Goal: Task Accomplishment & Management: Use online tool/utility

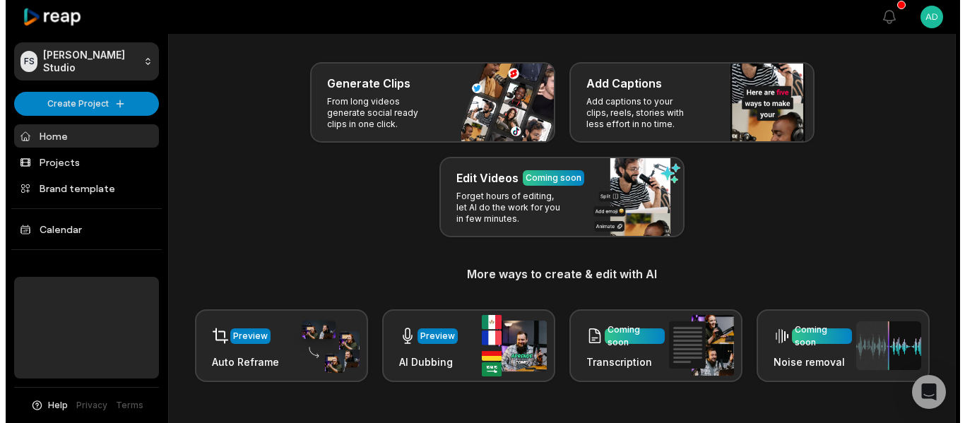
scroll to position [50, 0]
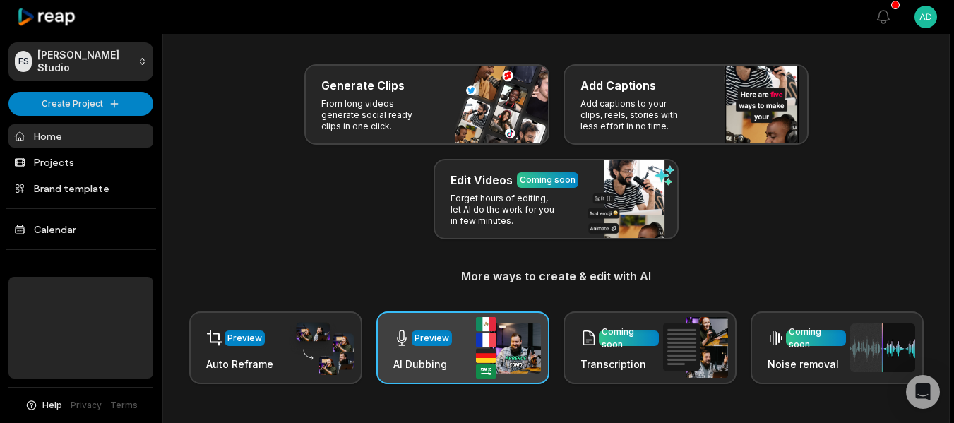
click at [502, 351] on img at bounding box center [508, 347] width 65 height 61
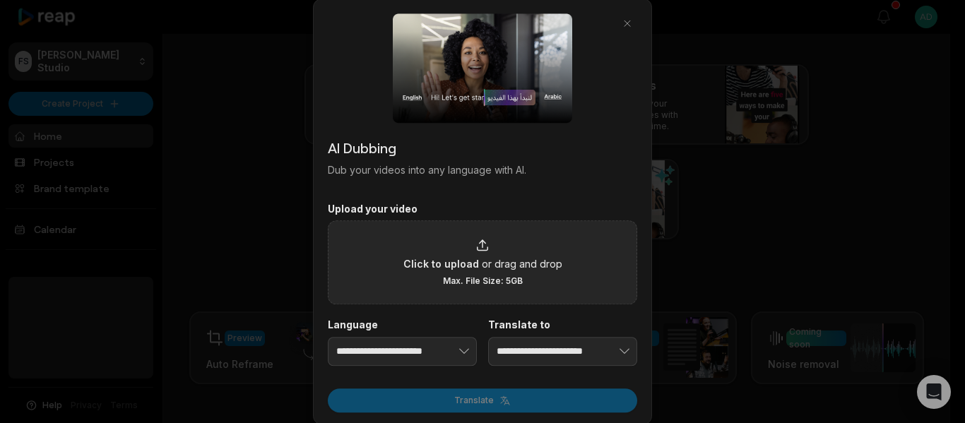
click at [494, 256] on span "or drag and drop" at bounding box center [522, 263] width 81 height 15
click at [0, 0] on input "Click to upload or drag and drop Max. File Size: 5GB" at bounding box center [0, 0] width 0 height 0
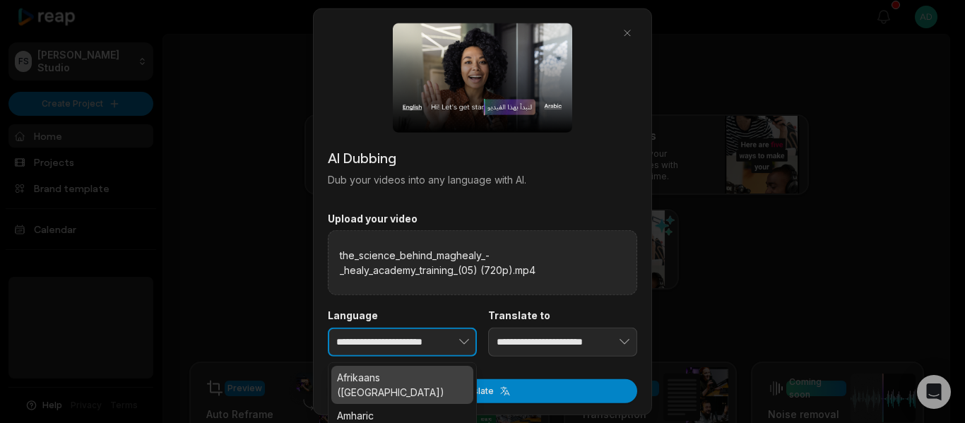
click at [460, 346] on icon "button" at bounding box center [464, 342] width 14 height 14
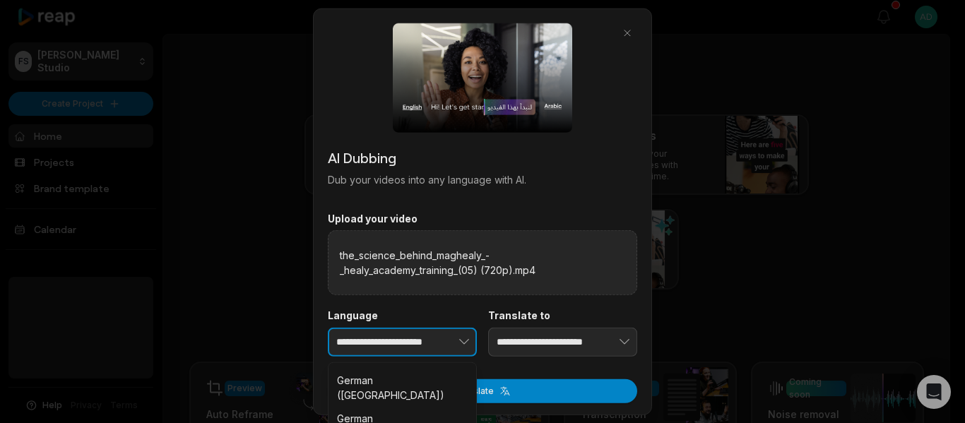
scroll to position [989, 0]
type input "**********"
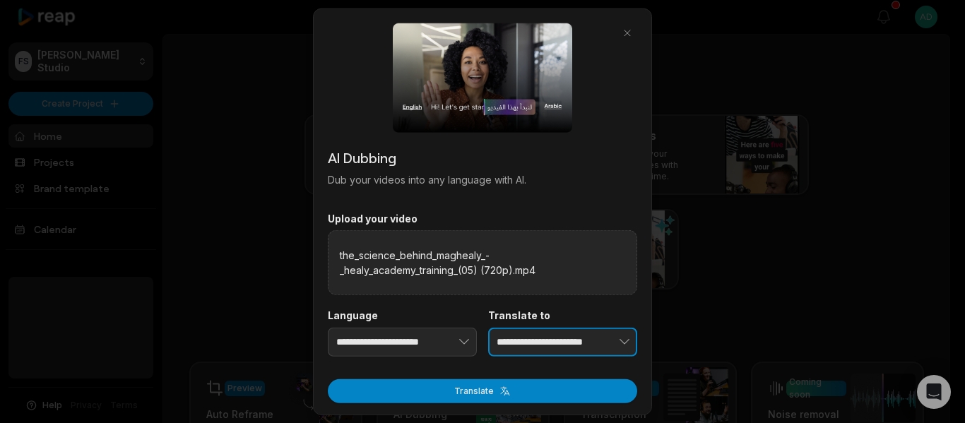
click at [530, 349] on input "**********" at bounding box center [562, 342] width 149 height 30
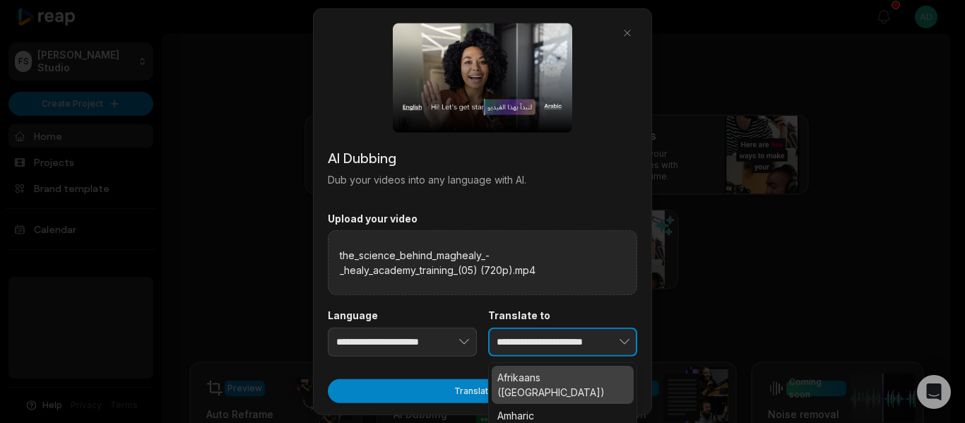
click at [620, 343] on icon "button" at bounding box center [624, 342] width 14 height 14
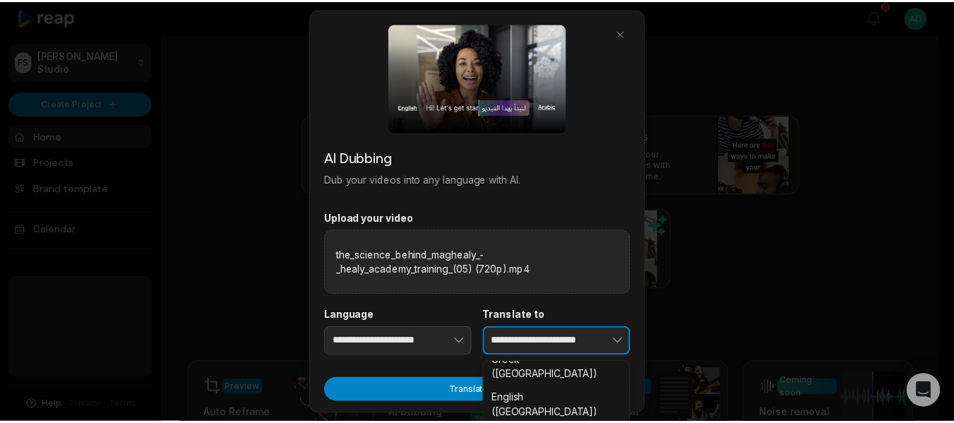
scroll to position [1201, 0]
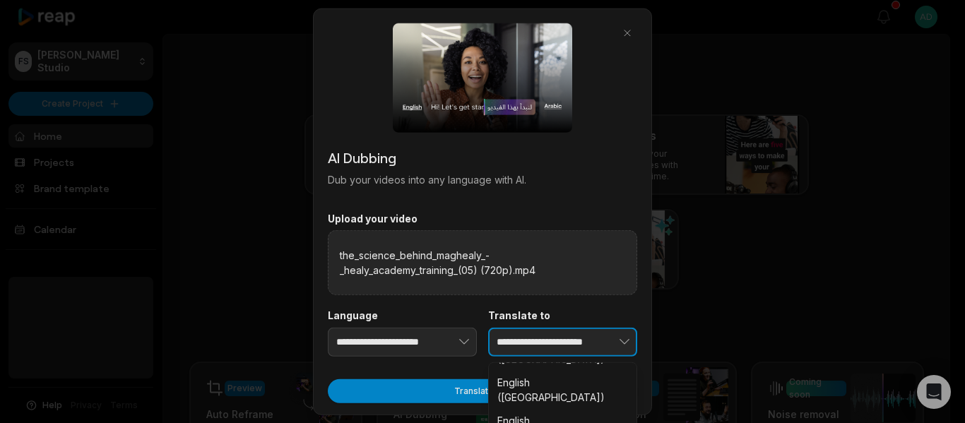
type input "**********"
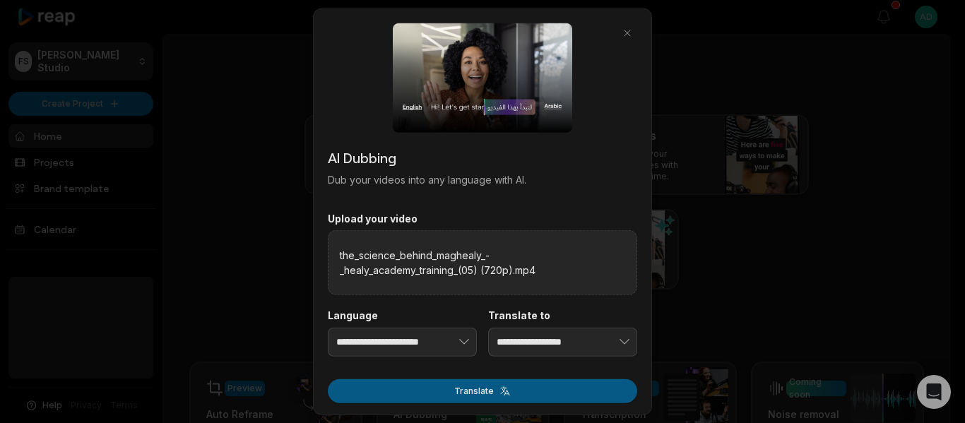
click at [549, 394] on button "Translate" at bounding box center [482, 391] width 309 height 24
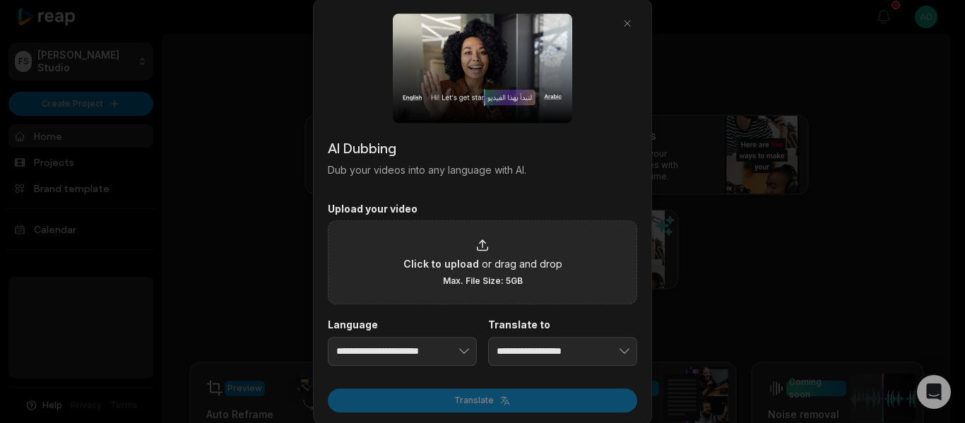
click at [496, 263] on span "or drag and drop" at bounding box center [522, 263] width 81 height 15
click at [0, 0] on input "Click to upload or drag and drop Max. File Size: 5GB" at bounding box center [0, 0] width 0 height 0
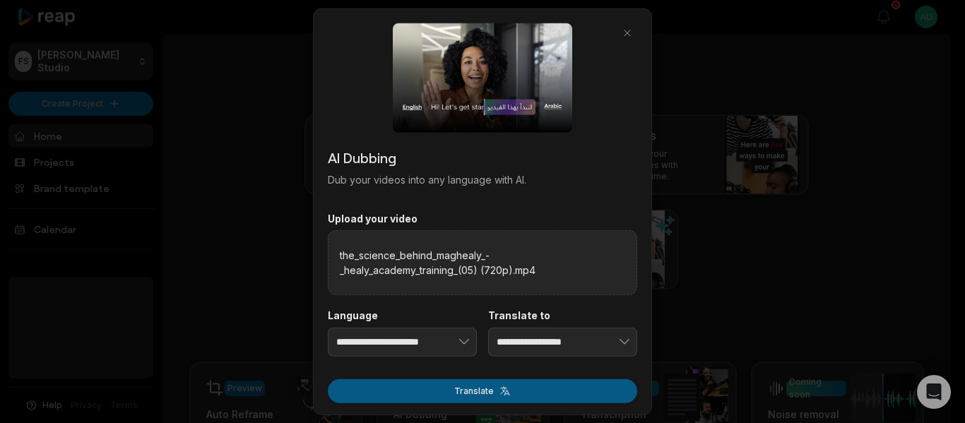
click at [498, 394] on button "Translate" at bounding box center [482, 391] width 309 height 24
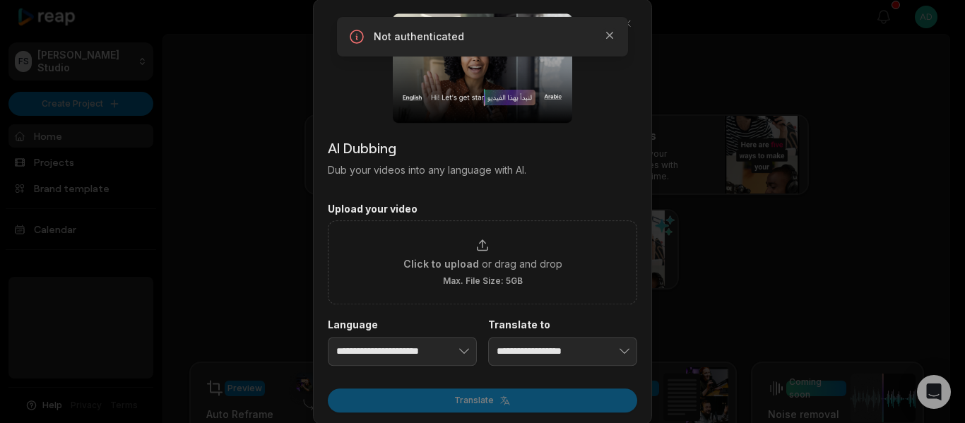
click at [205, 241] on div at bounding box center [482, 211] width 965 height 423
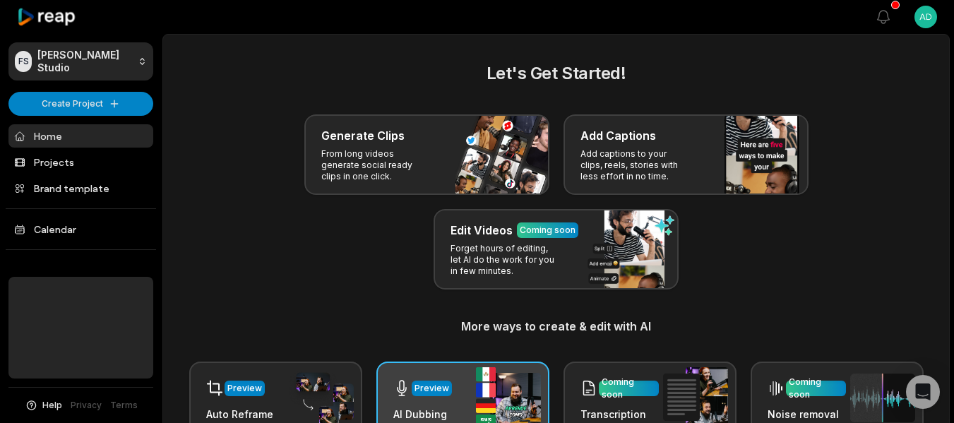
click at [489, 383] on img at bounding box center [508, 397] width 65 height 61
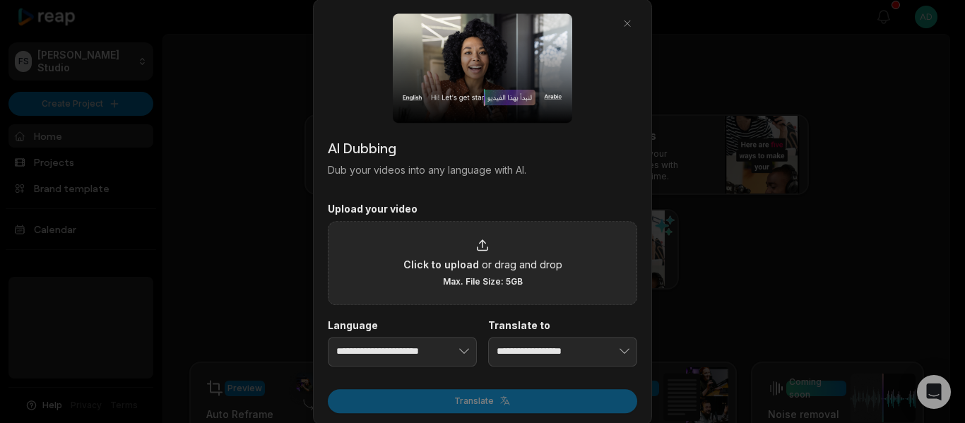
click at [474, 237] on div "Click to upload or drag and drop Max. File Size: 5GB" at bounding box center [482, 262] width 309 height 84
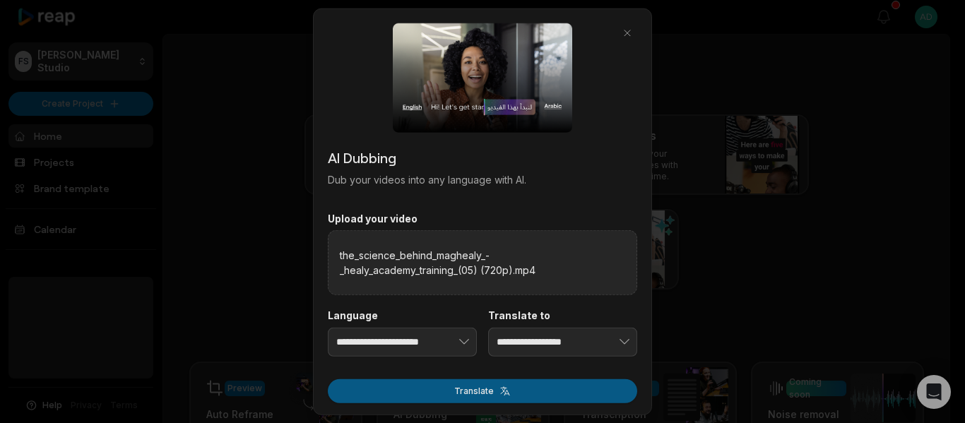
click at [500, 383] on button "Translate" at bounding box center [482, 391] width 309 height 24
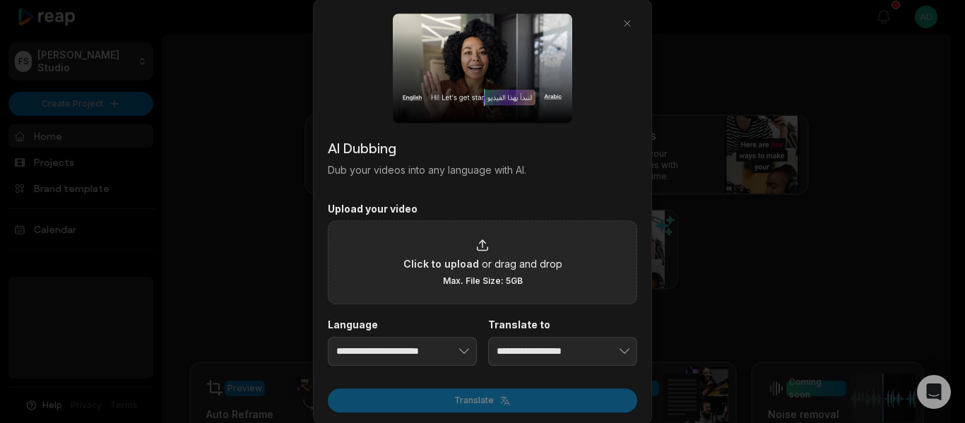
click at [499, 276] on span "Max. File Size: 5GB" at bounding box center [483, 280] width 80 height 11
click at [0, 0] on input "Click to upload or drag and drop Max. File Size: 5GB" at bounding box center [0, 0] width 0 height 0
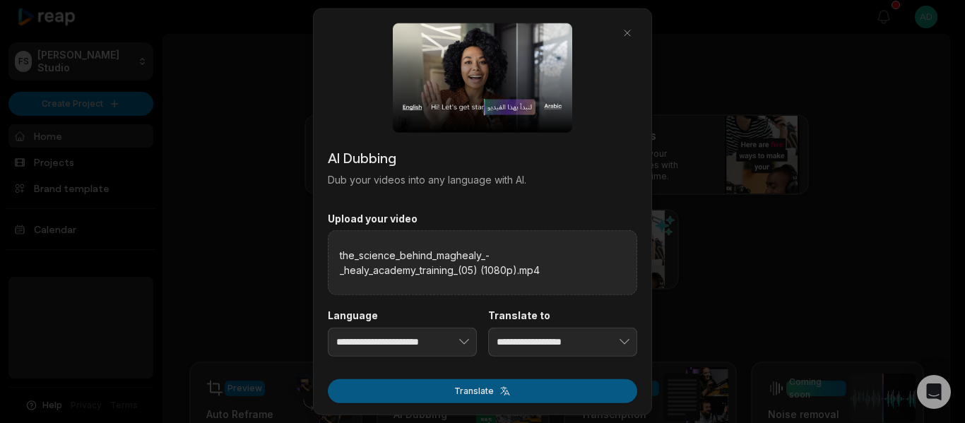
click at [498, 389] on button "Translate" at bounding box center [482, 391] width 309 height 24
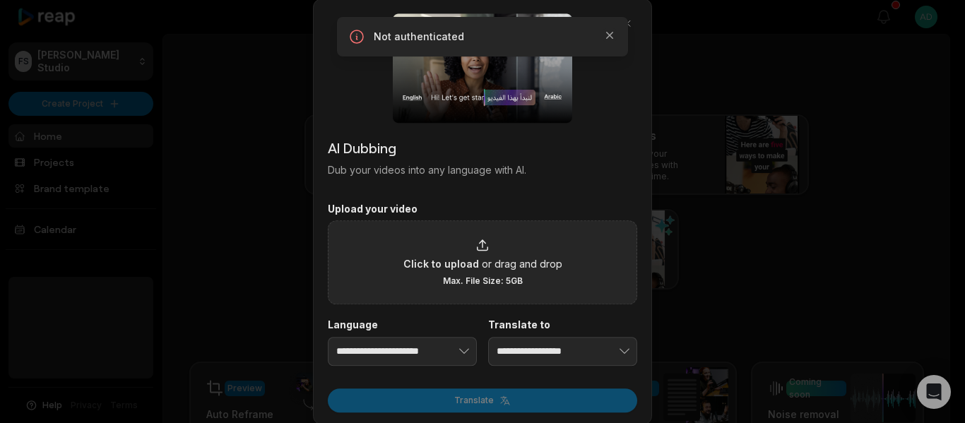
click at [482, 261] on span "or drag and drop" at bounding box center [522, 263] width 81 height 15
click at [0, 0] on input "Click to upload or drag and drop Max. File Size: 5GB" at bounding box center [0, 0] width 0 height 0
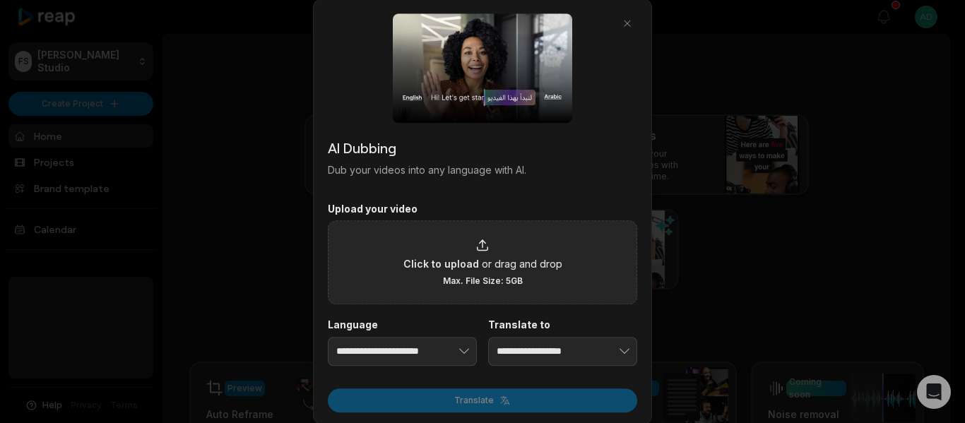
click at [491, 258] on span "or drag and drop" at bounding box center [522, 263] width 81 height 15
click at [0, 0] on input "Click to upload or drag and drop Max. File Size: 5GB" at bounding box center [0, 0] width 0 height 0
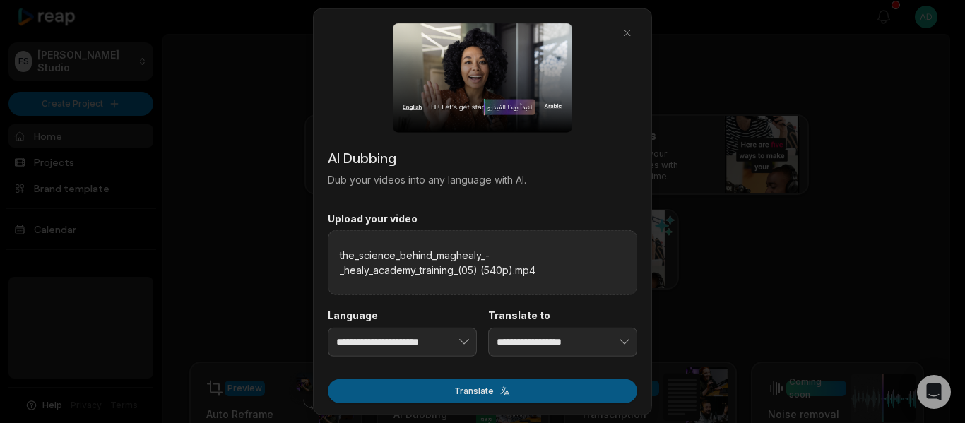
click at [507, 395] on button "Translate" at bounding box center [482, 391] width 309 height 24
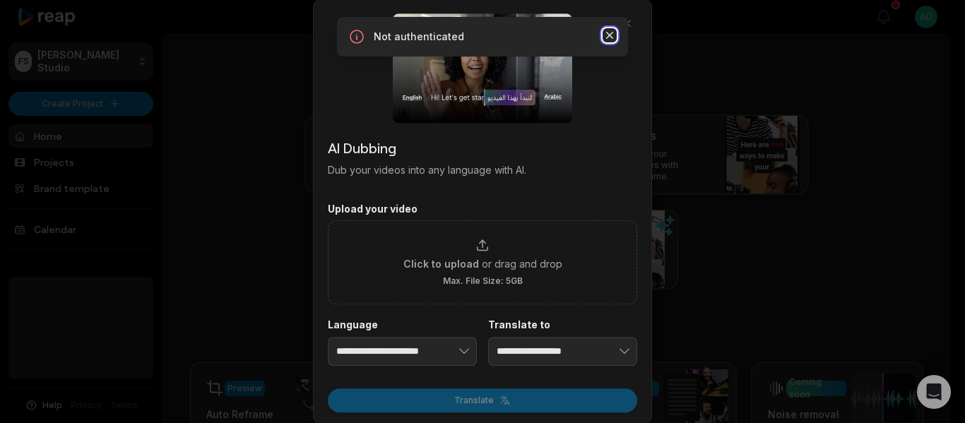
click at [605, 35] on icon "button" at bounding box center [609, 35] width 14 height 14
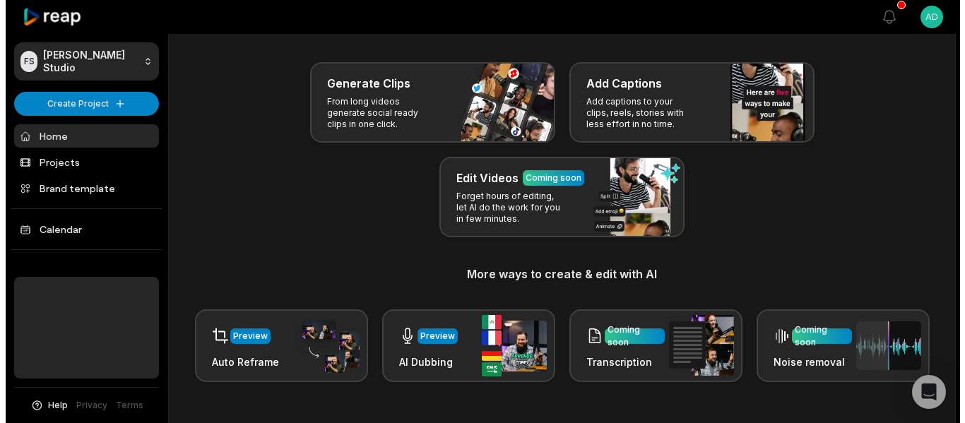
scroll to position [50, 0]
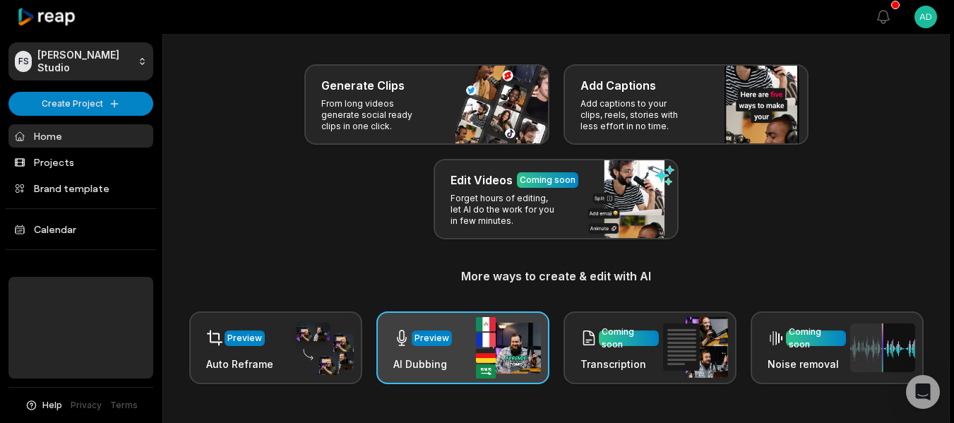
click at [497, 328] on img at bounding box center [508, 347] width 65 height 61
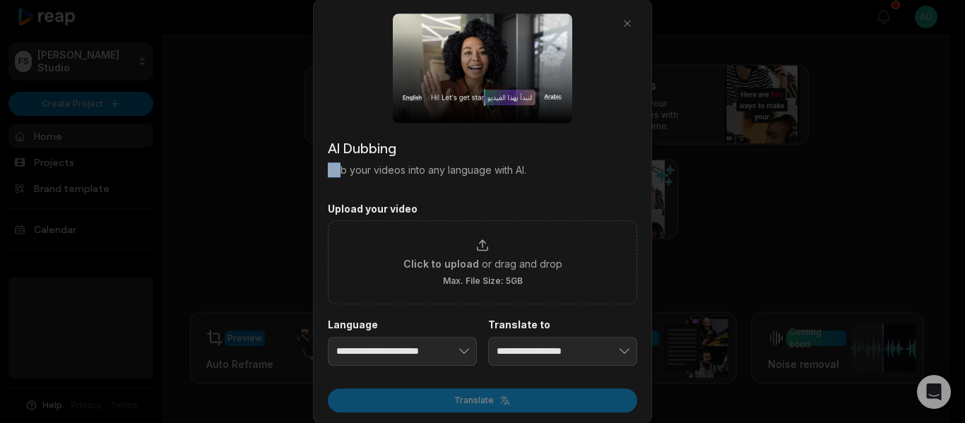
drag, startPoint x: 342, startPoint y: 174, endPoint x: 543, endPoint y: 141, distance: 204.1
click at [528, 145] on div "AI Dubbing Dub your videos into any language with AI." at bounding box center [482, 157] width 309 height 40
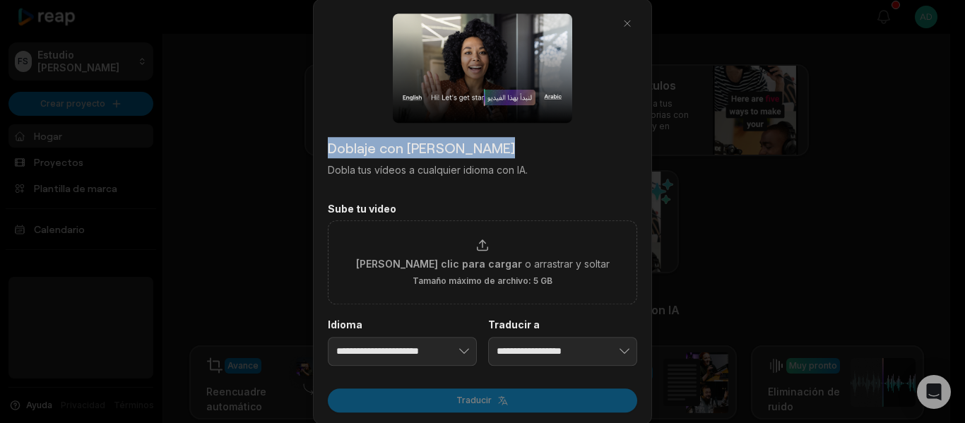
click at [448, 168] on font "Dobla tus vídeos a cualquier idioma con IA." at bounding box center [428, 170] width 200 height 12
click at [221, 88] on div at bounding box center [482, 211] width 965 height 423
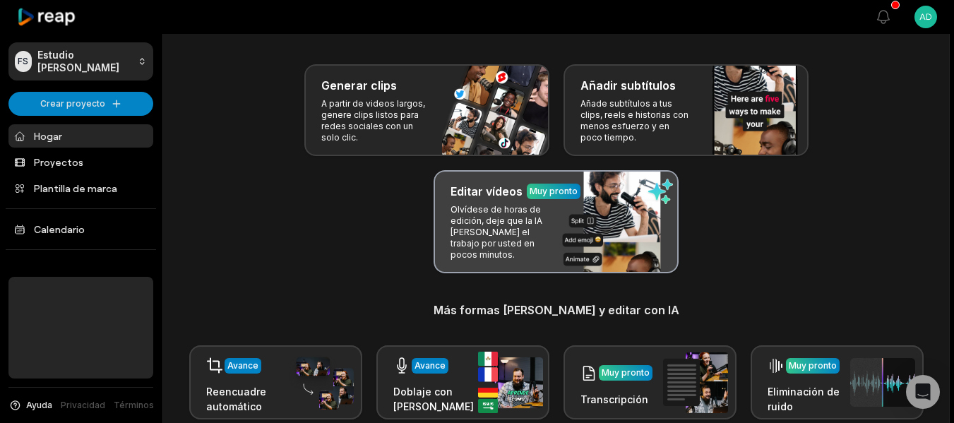
click at [527, 239] on p "Olvídese de horas de edición, deje que la IA [PERSON_NAME] el trabajo por usted…" at bounding box center [505, 232] width 109 height 56
click at [636, 209] on div "Editar vídeos Muy pronto Olvídese de horas de edición, deje que la IA [PERSON_N…" at bounding box center [556, 221] width 245 height 103
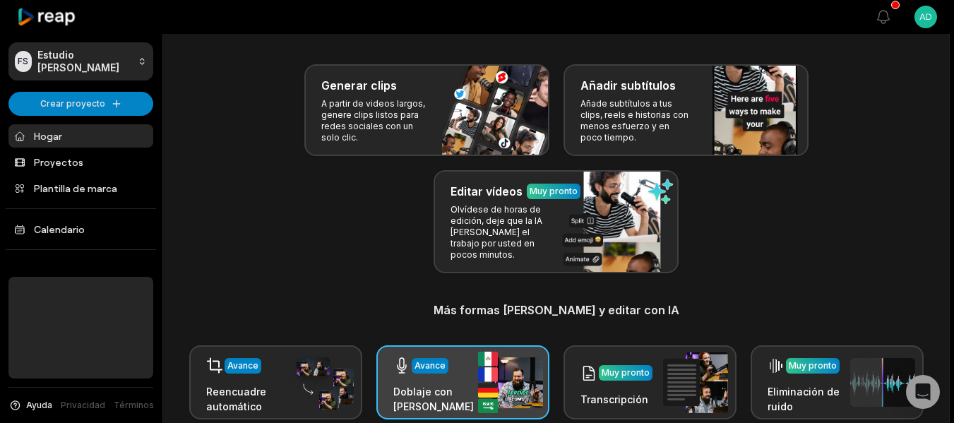
click at [506, 362] on img at bounding box center [510, 382] width 65 height 61
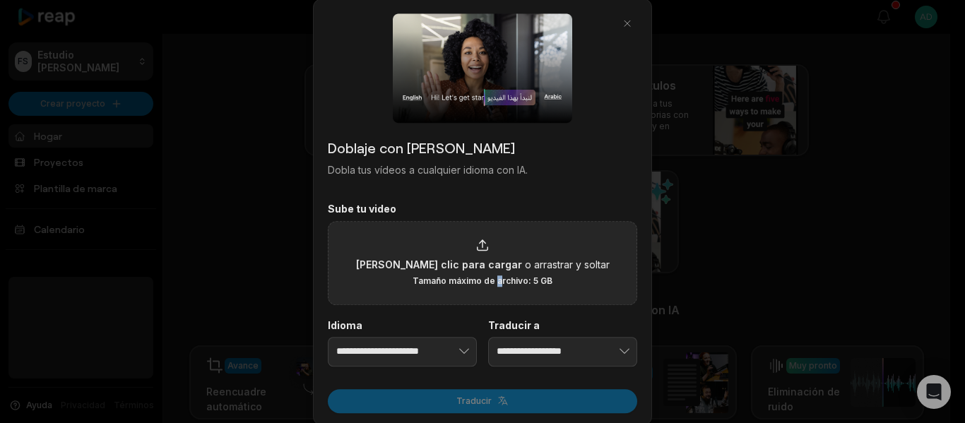
click at [498, 277] on font "Tamaño máximo de archivo: 5 GB" at bounding box center [482, 280] width 140 height 11
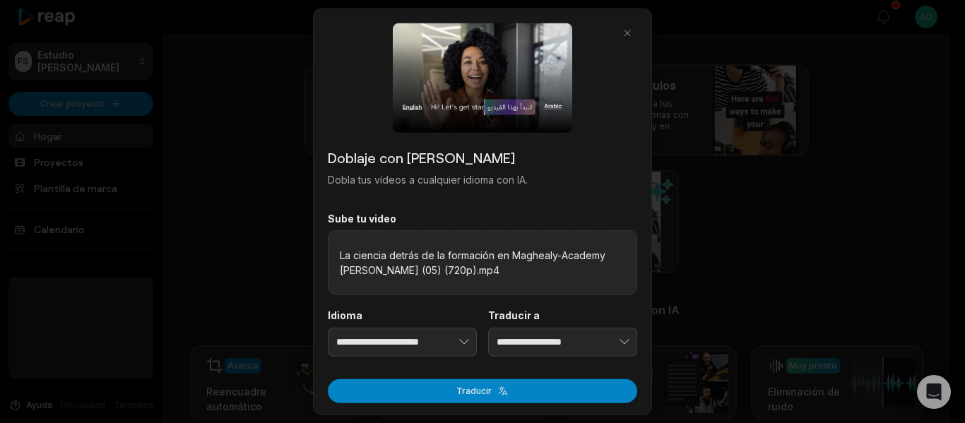
click at [482, 394] on font "Traducir" at bounding box center [473, 391] width 35 height 11
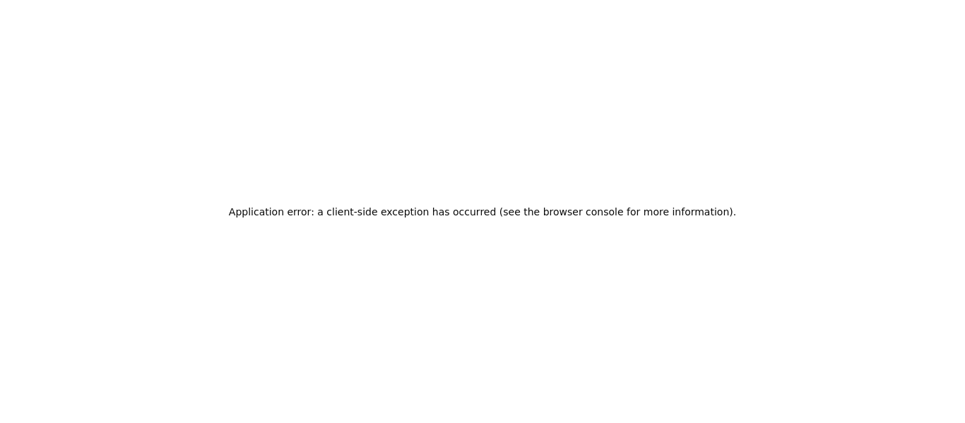
scroll to position [0, 0]
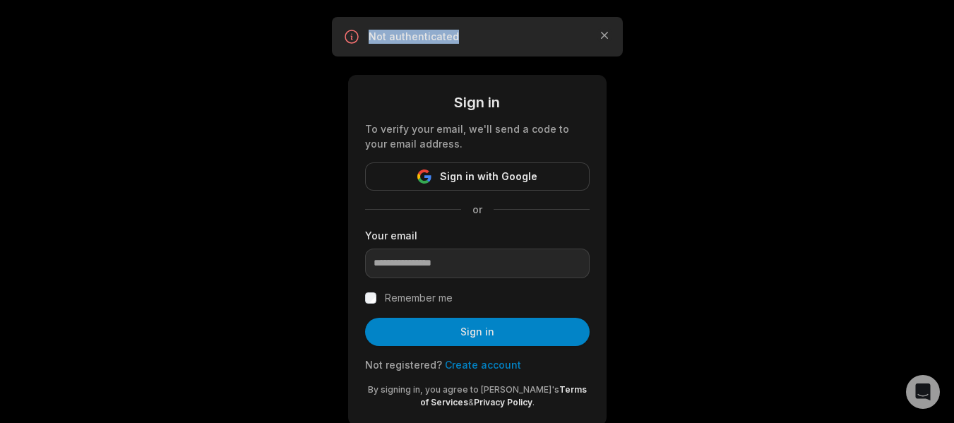
drag, startPoint x: 334, startPoint y: 31, endPoint x: 509, endPoint y: 44, distance: 175.7
click at [509, 44] on div "Not authenticated Close" at bounding box center [477, 37] width 291 height 40
click at [509, 44] on div "Not authenticated Close" at bounding box center [477, 36] width 268 height 17
